Goal: Information Seeking & Learning: Find specific fact

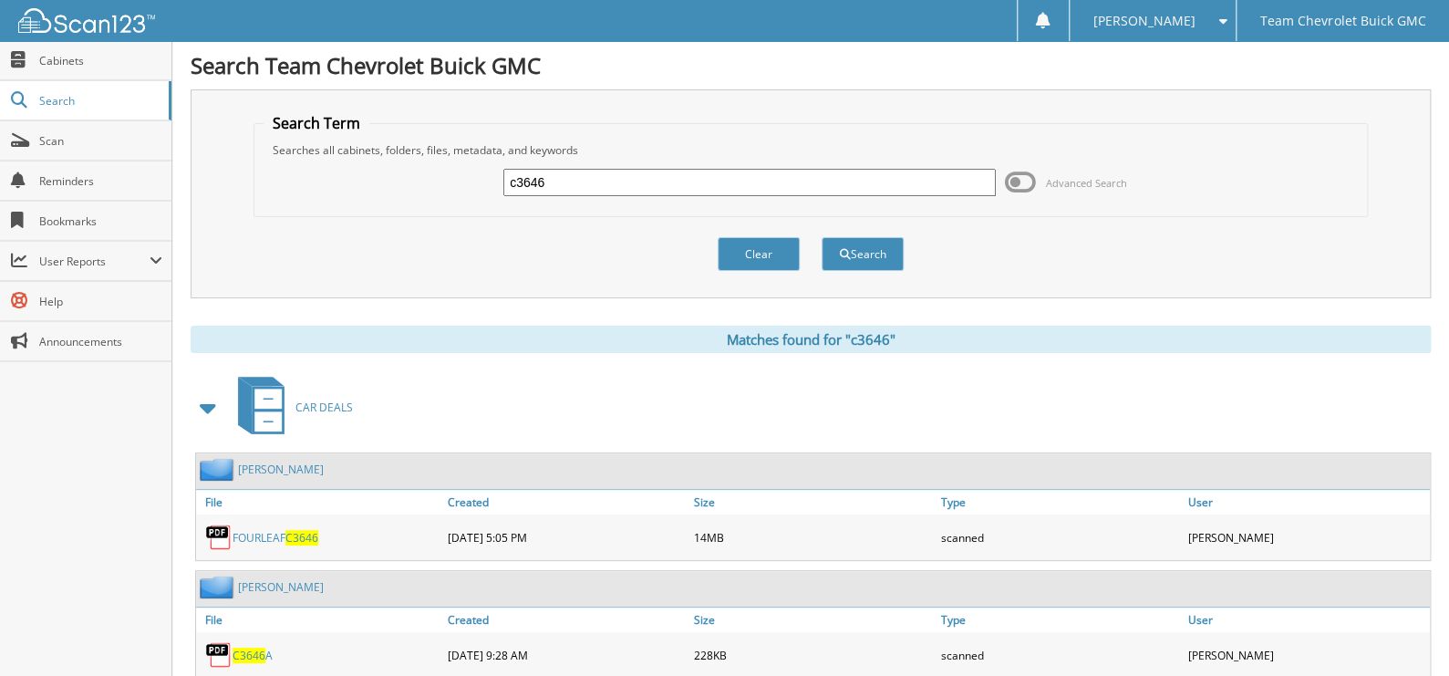
click at [581, 180] on input "c3646" at bounding box center [750, 182] width 493 height 27
type input "c2109"
click at [840, 263] on button "Search" at bounding box center [863, 254] width 82 height 34
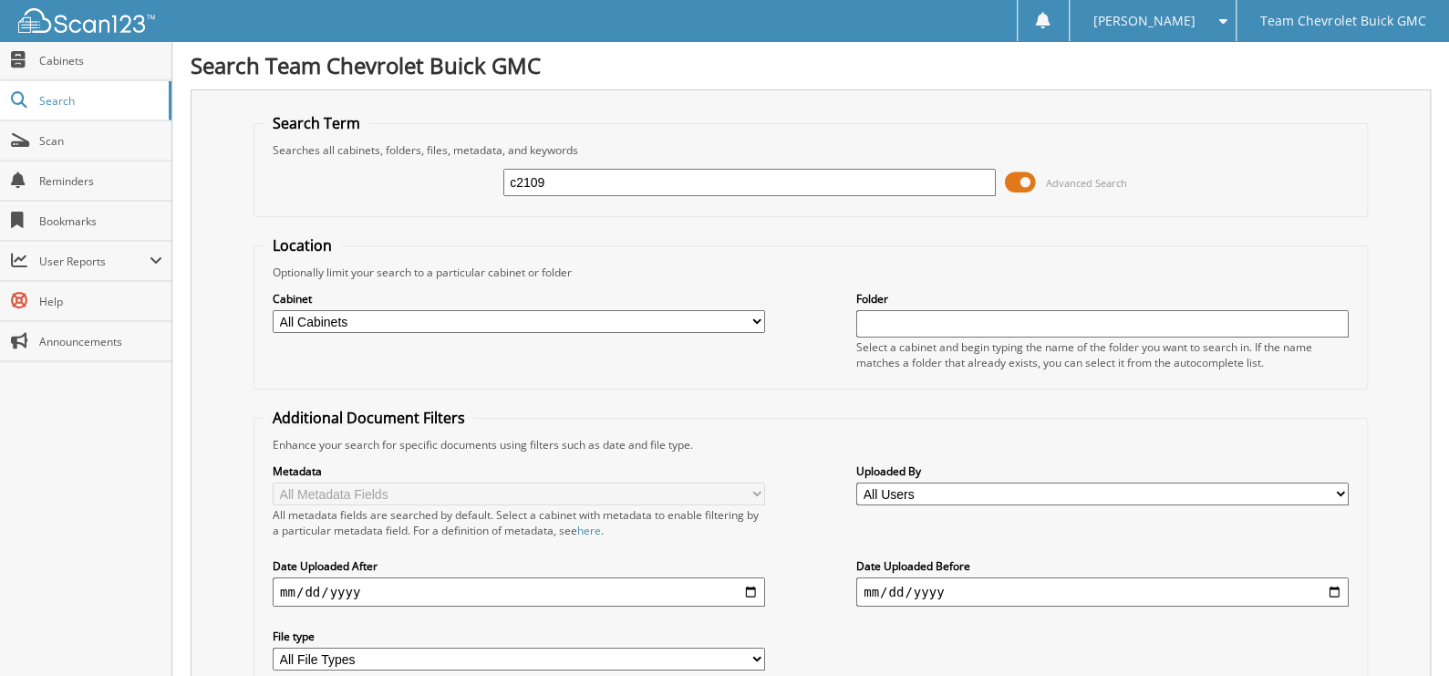
drag, startPoint x: 1009, startPoint y: 183, endPoint x: 968, endPoint y: 213, distance: 50.4
click at [1009, 184] on span at bounding box center [1020, 182] width 31 height 27
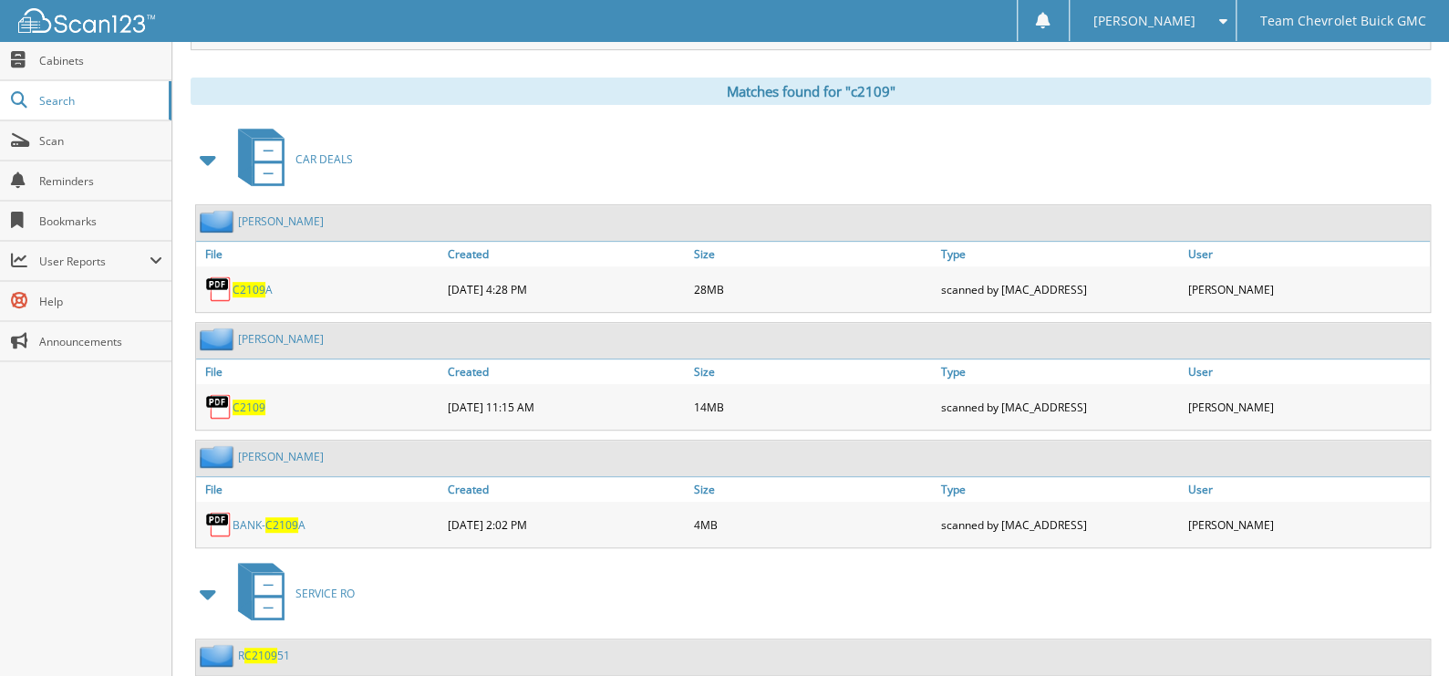
scroll to position [273, 0]
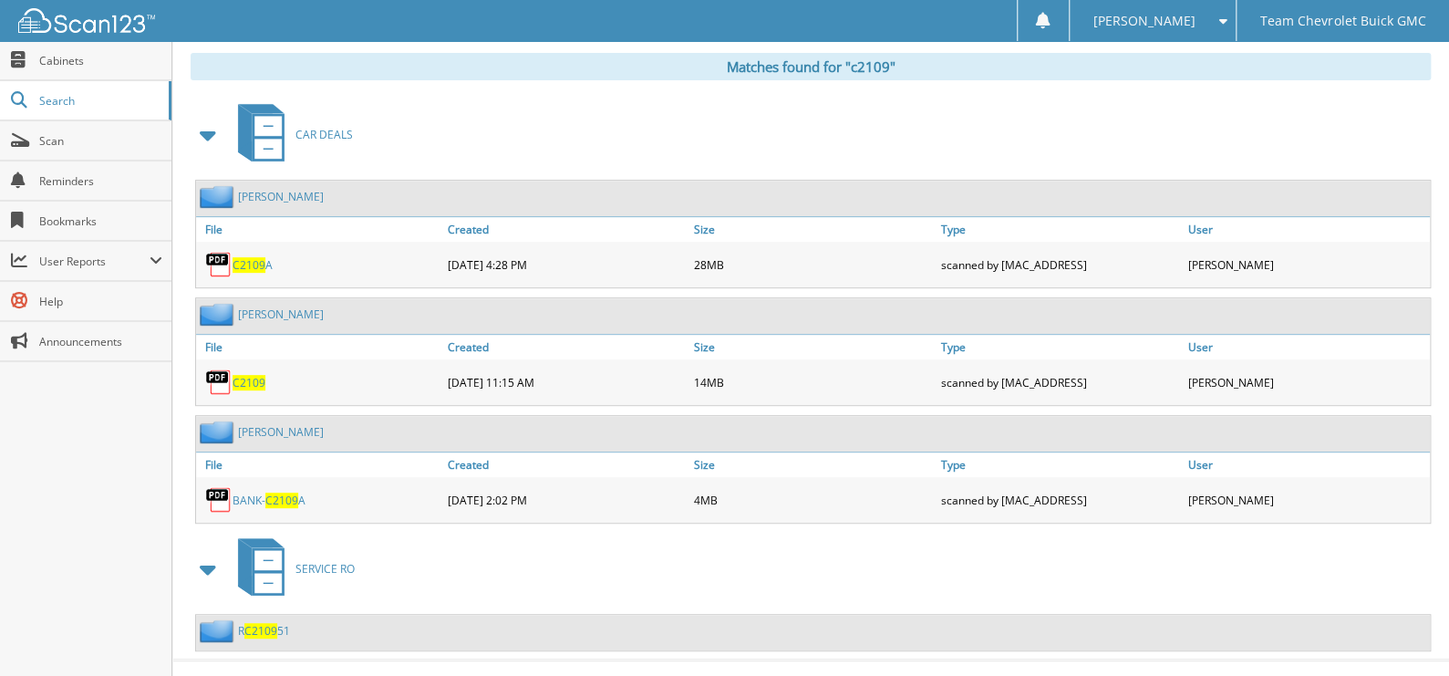
click at [253, 375] on span "C2109" at bounding box center [249, 383] width 33 height 16
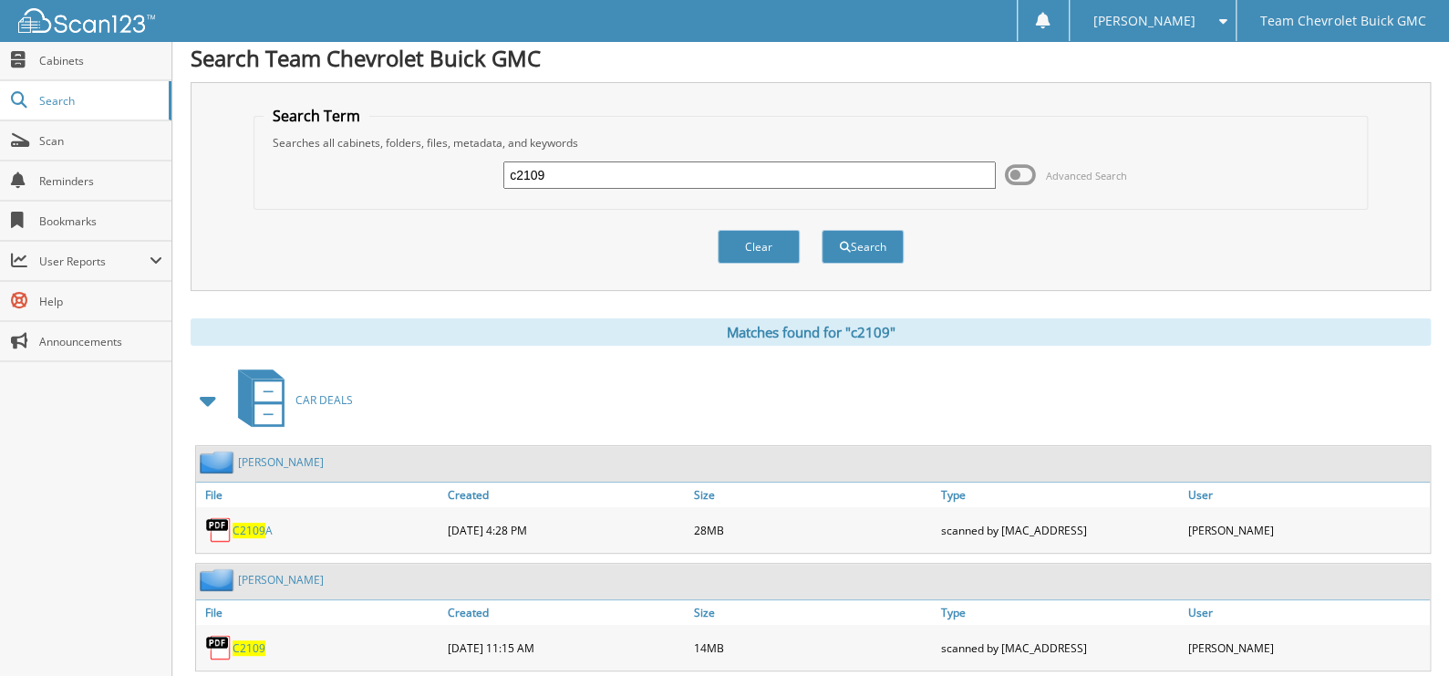
scroll to position [0, 0]
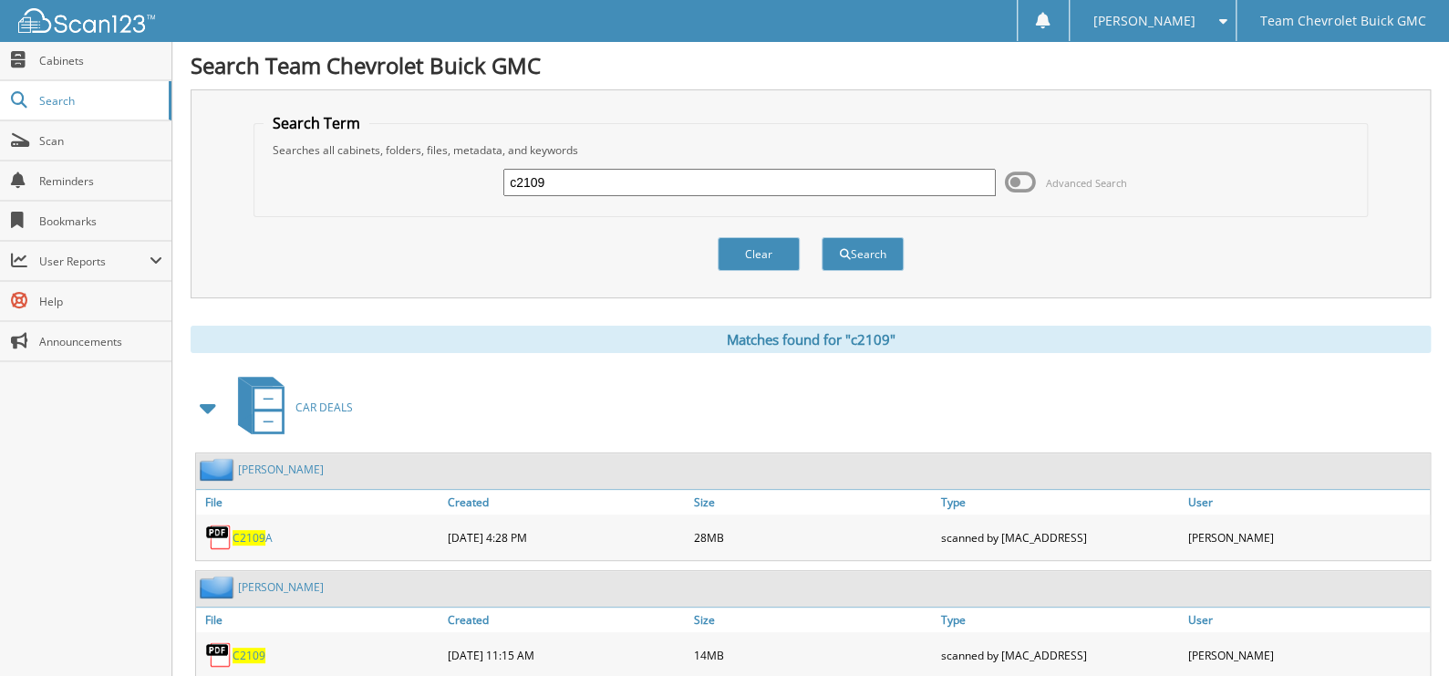
click at [567, 182] on input "c2109" at bounding box center [750, 182] width 493 height 27
type input "c2089d"
click at [822, 237] on button "Search" at bounding box center [863, 254] width 82 height 34
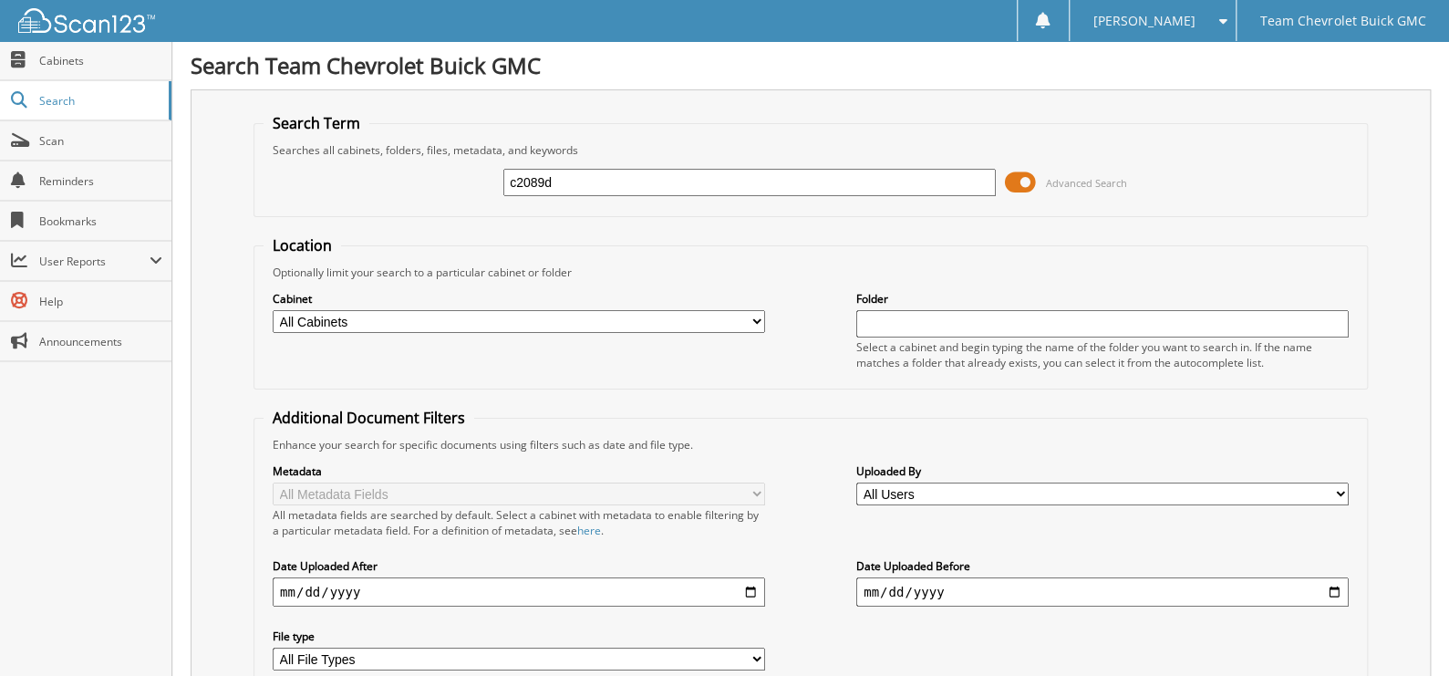
click at [1036, 180] on span at bounding box center [1020, 182] width 31 height 27
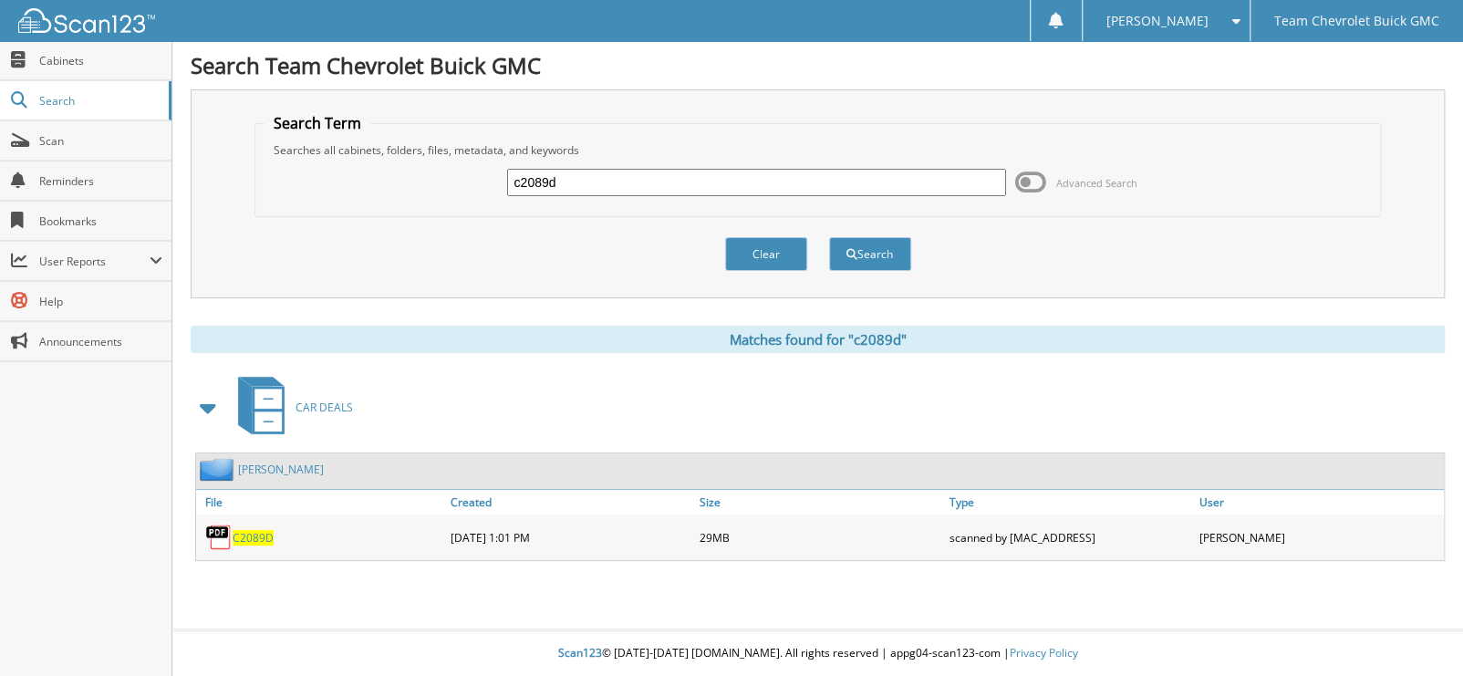
click at [262, 530] on span "C2089D" at bounding box center [253, 538] width 41 height 16
click at [617, 181] on input "c2089d" at bounding box center [756, 182] width 498 height 27
type input "C2893A"
click at [837, 257] on button "Search" at bounding box center [870, 254] width 82 height 34
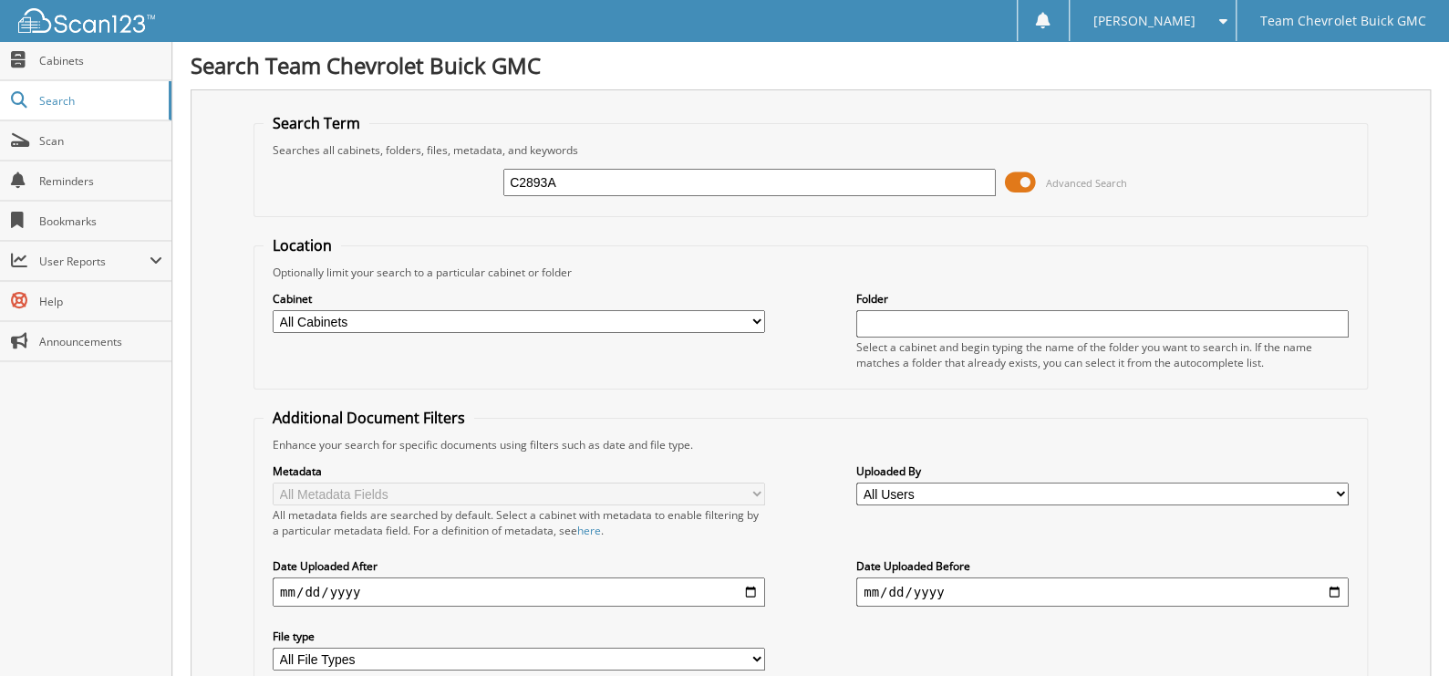
click at [1028, 188] on span at bounding box center [1020, 182] width 31 height 27
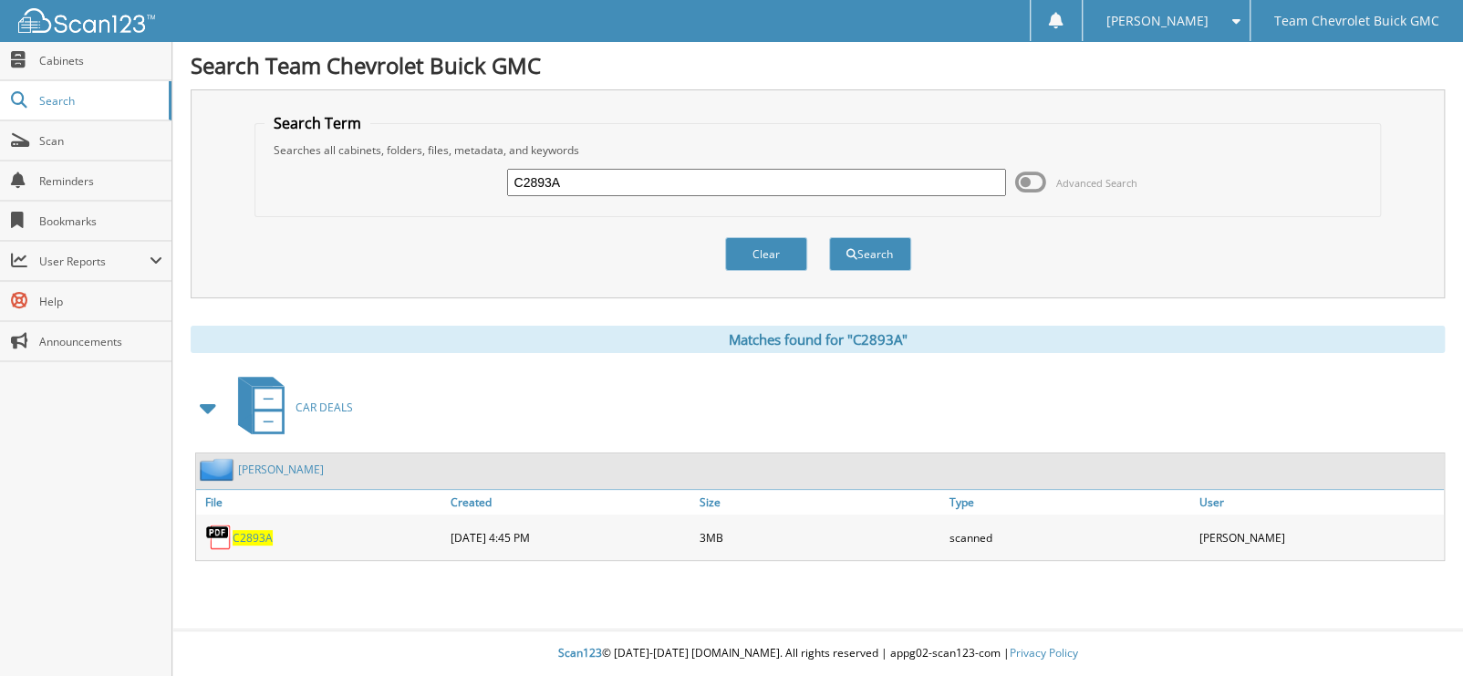
click at [257, 532] on span "C2893A" at bounding box center [253, 538] width 40 height 16
